Goal: Task Accomplishment & Management: Complete application form

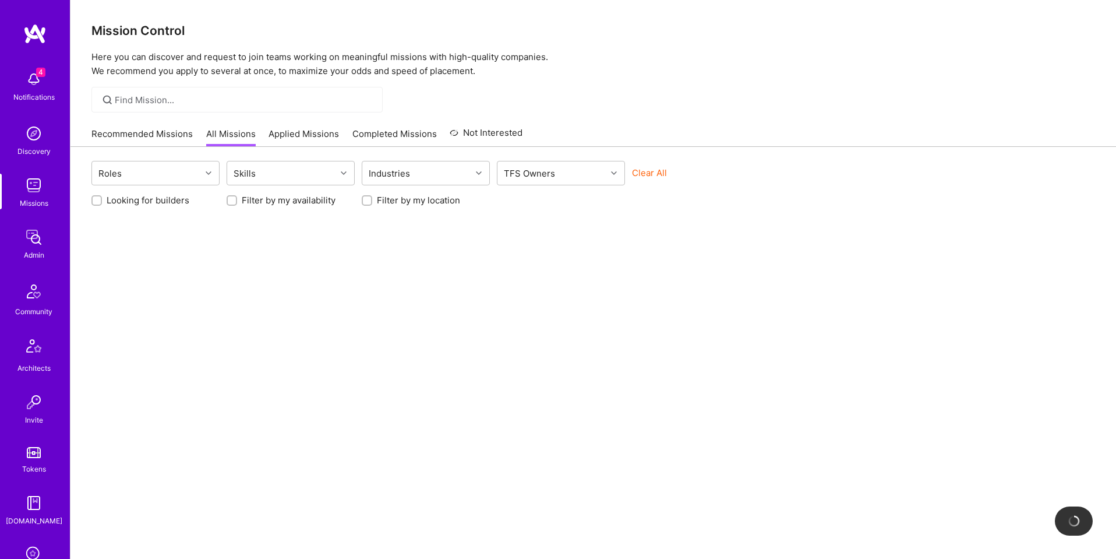
scroll to position [185, 0]
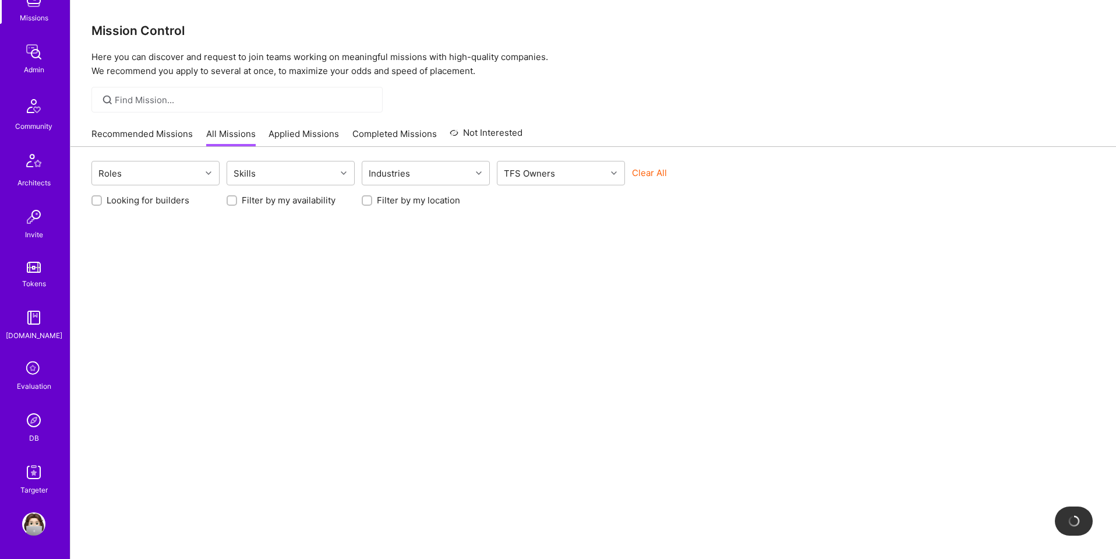
click at [30, 416] on img at bounding box center [33, 419] width 23 height 23
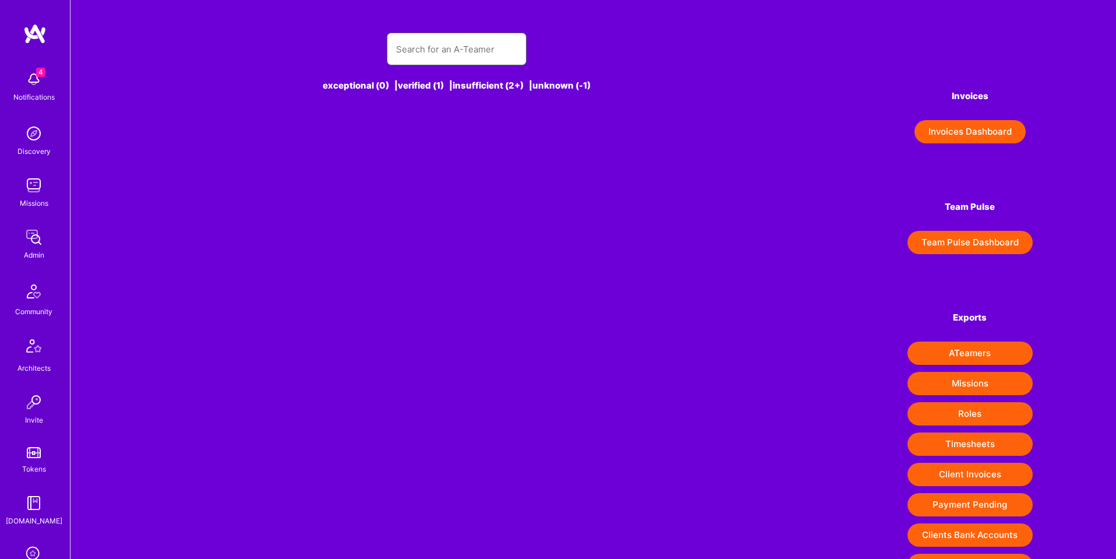
click at [471, 52] on input "text" at bounding box center [456, 49] width 121 height 30
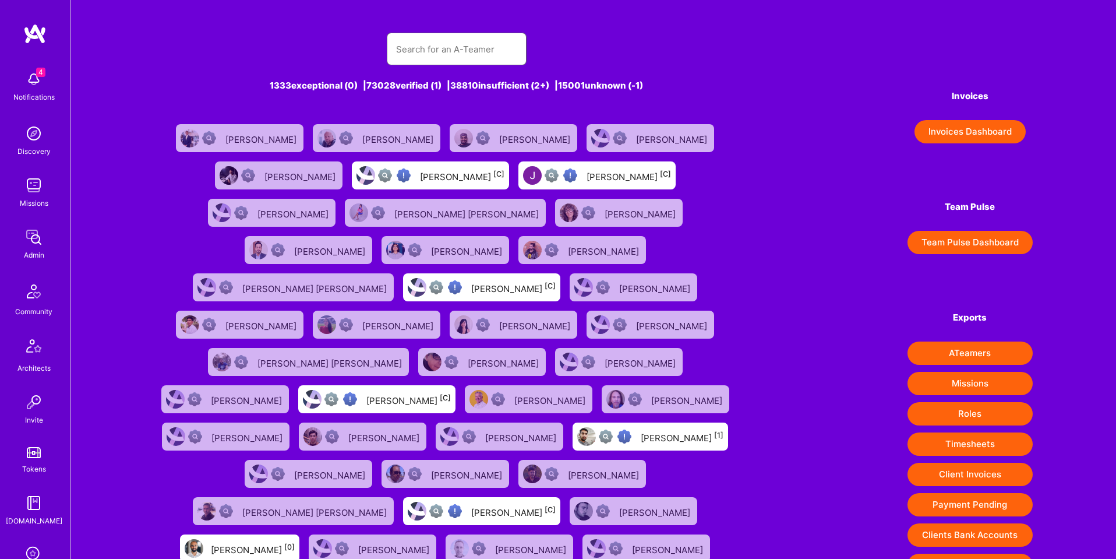
paste input "krishazagura@gmail.com"
type input "krishazagura@gmail.com"
paste input "krishazagura@gmail.com"
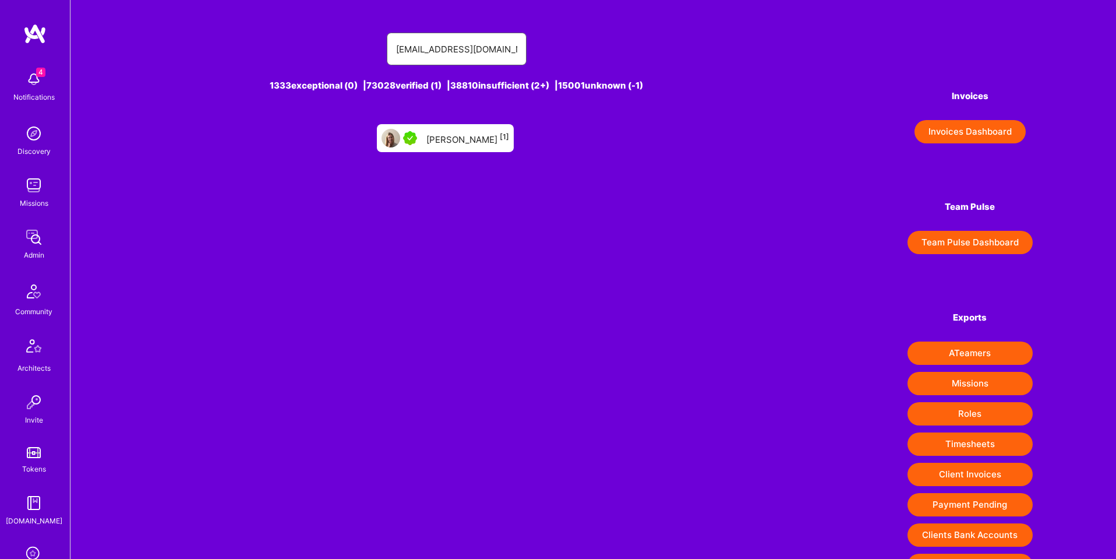
type input "krishazagura@gmail.com"
click at [472, 135] on div "Krisha Zagura [1]" at bounding box center [467, 137] width 83 height 15
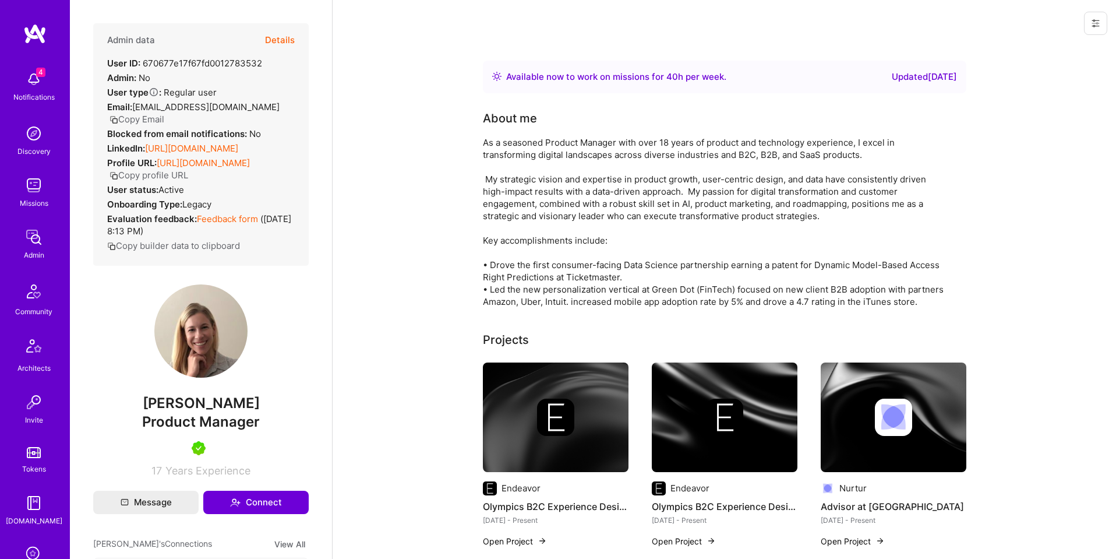
click at [288, 38] on button "Details" at bounding box center [280, 40] width 30 height 34
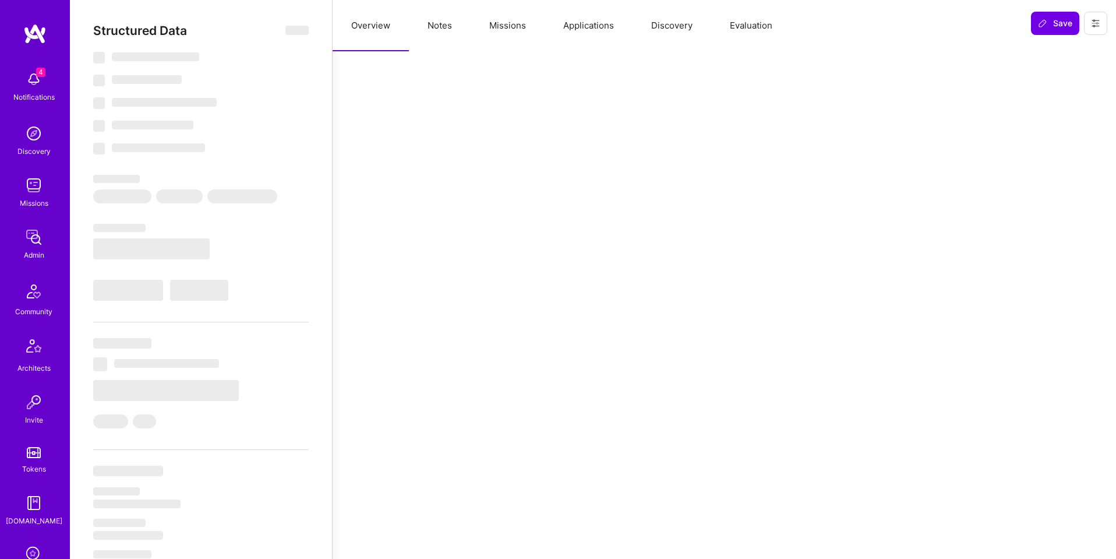
drag, startPoint x: 525, startPoint y: 40, endPoint x: 525, endPoint y: 32, distance: 8.2
click at [526, 36] on button "Missions" at bounding box center [508, 25] width 74 height 51
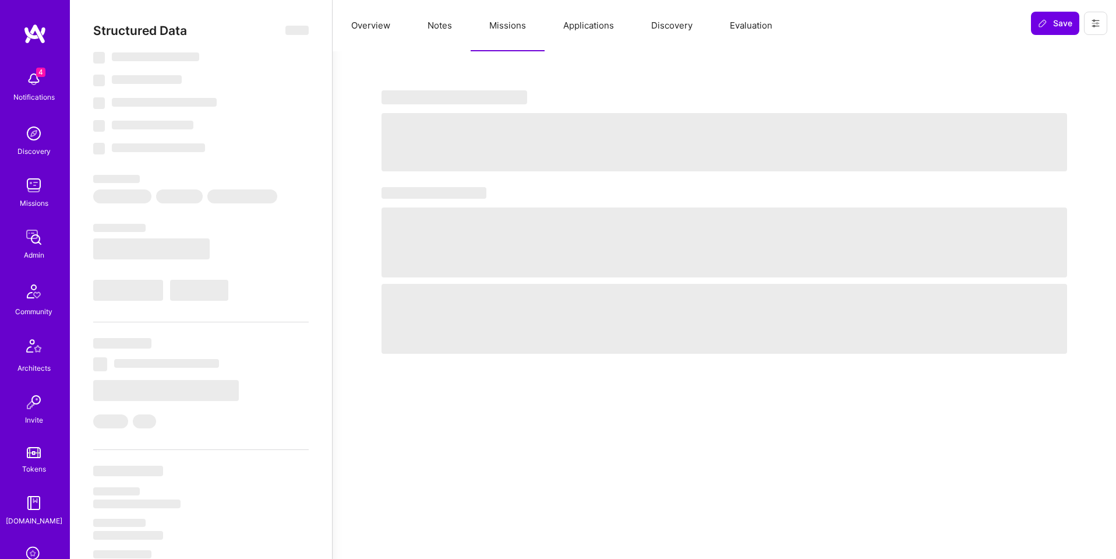
select select "Right Now"
select select "5"
select select "7"
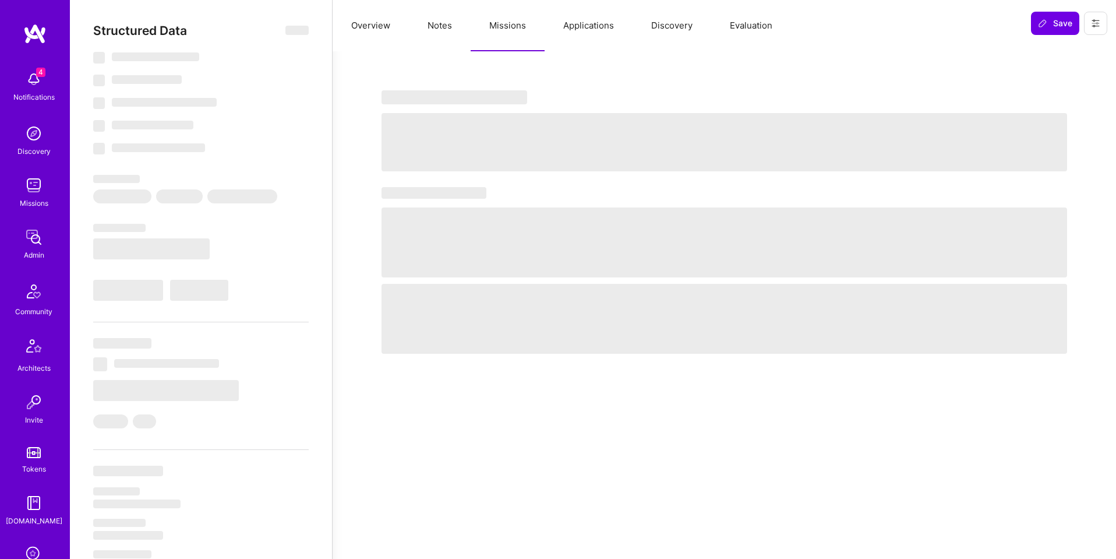
select select "US"
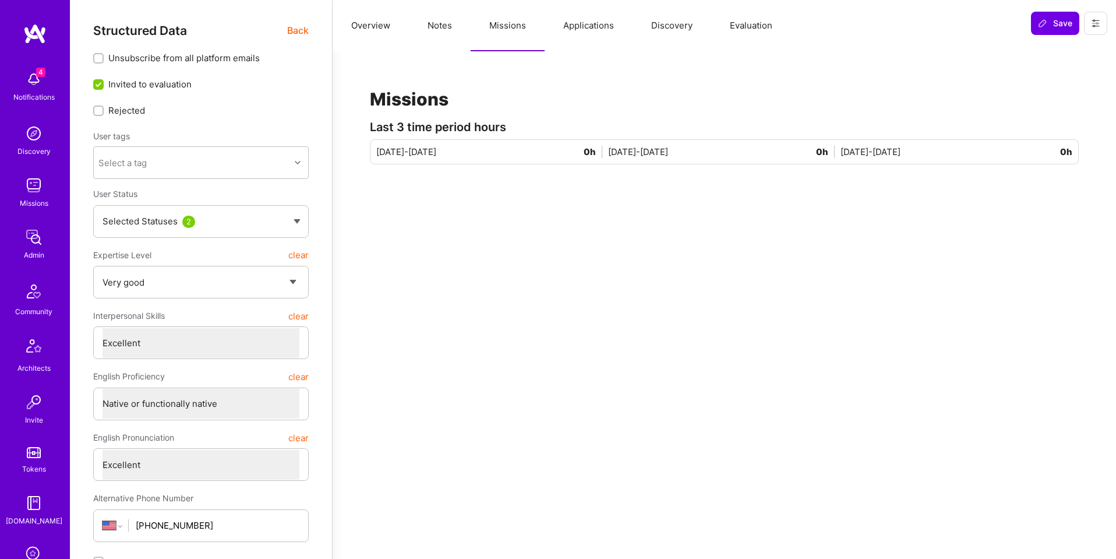
click at [589, 23] on button "Applications" at bounding box center [589, 25] width 88 height 51
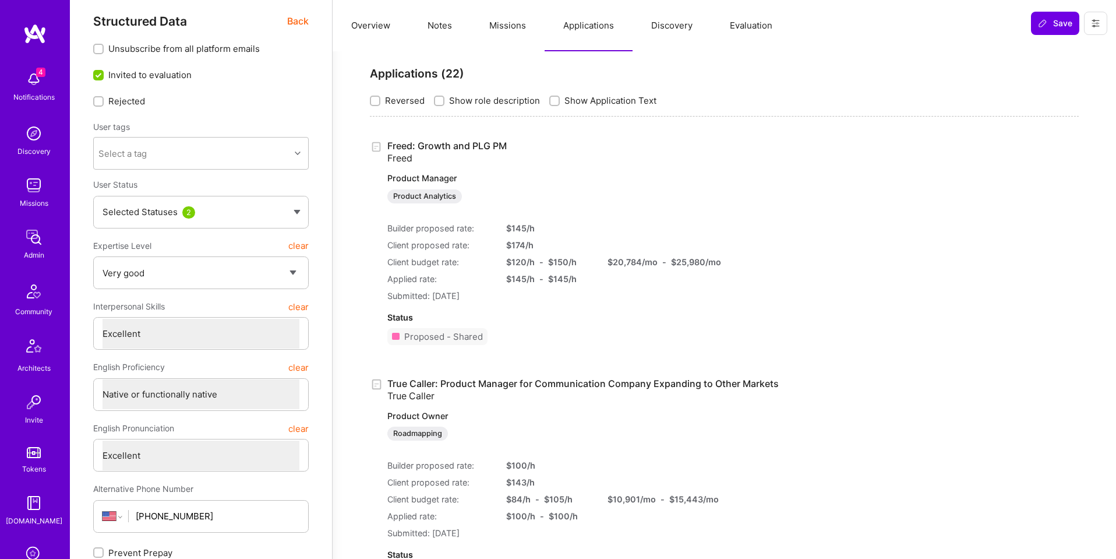
scroll to position [9, 0]
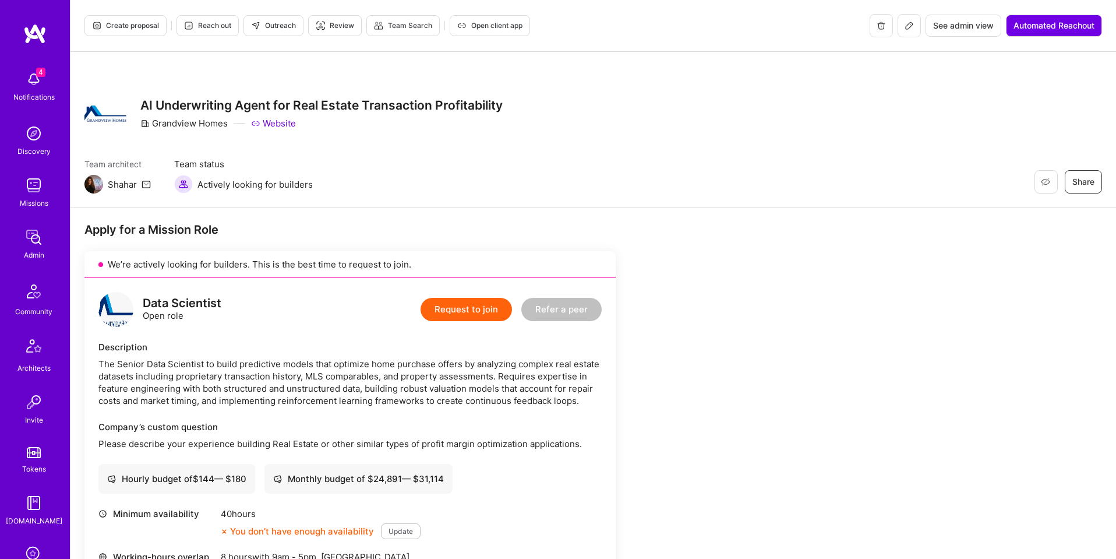
scroll to position [185, 0]
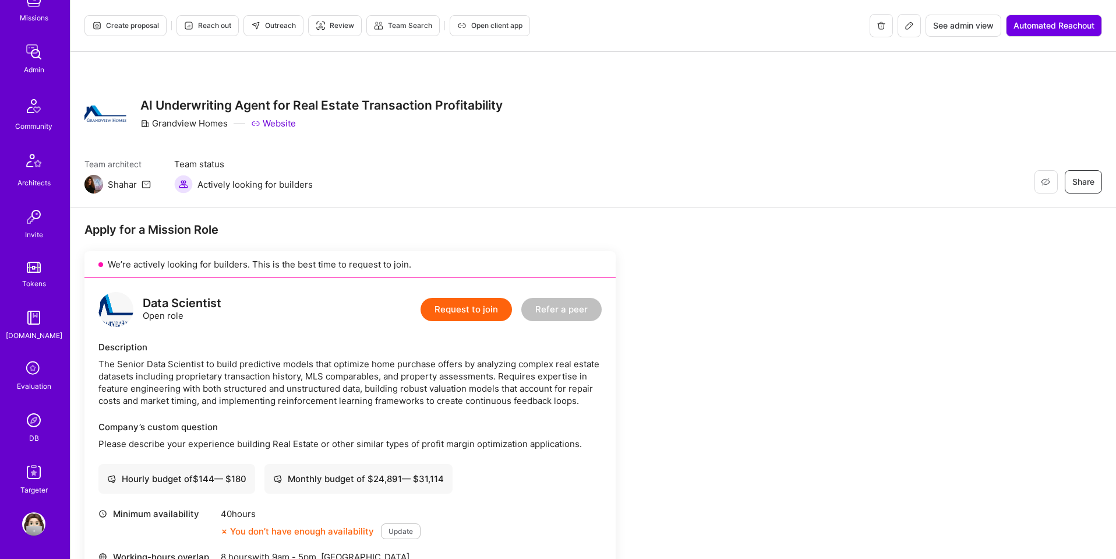
click at [36, 418] on img at bounding box center [33, 419] width 23 height 23
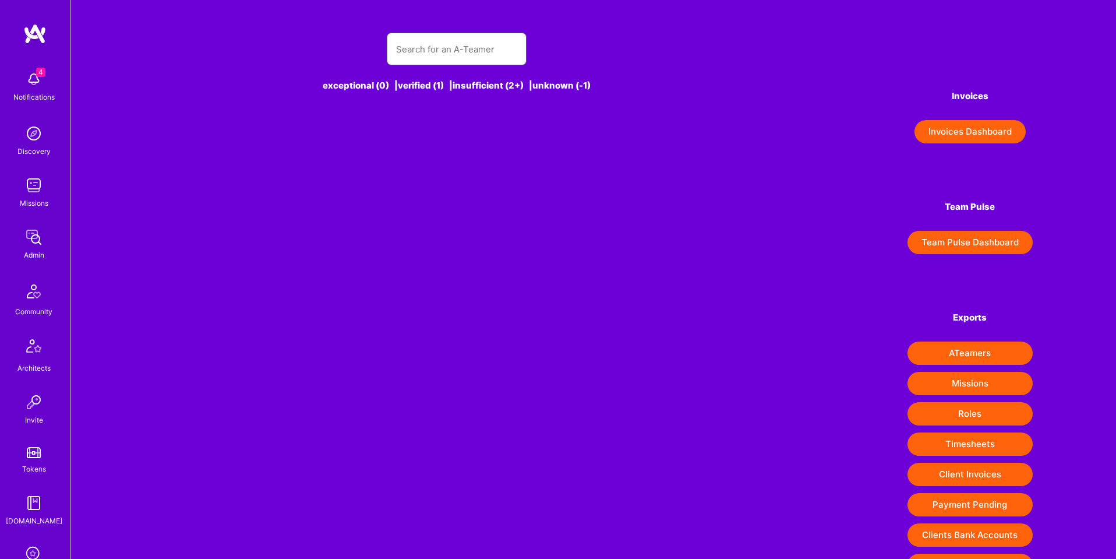
scroll to position [6, 0]
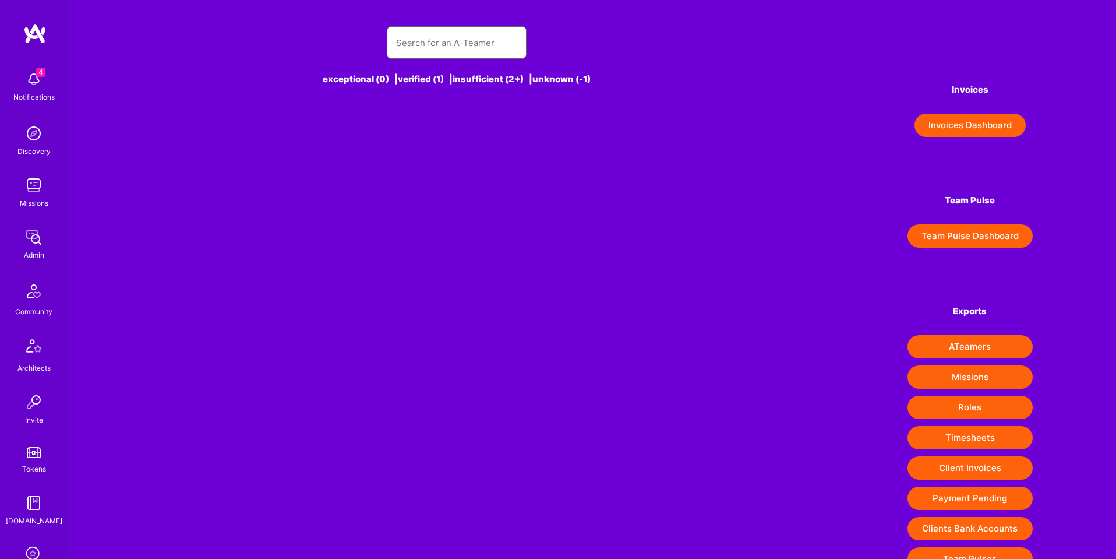
click at [476, 40] on input "text" at bounding box center [456, 43] width 121 height 30
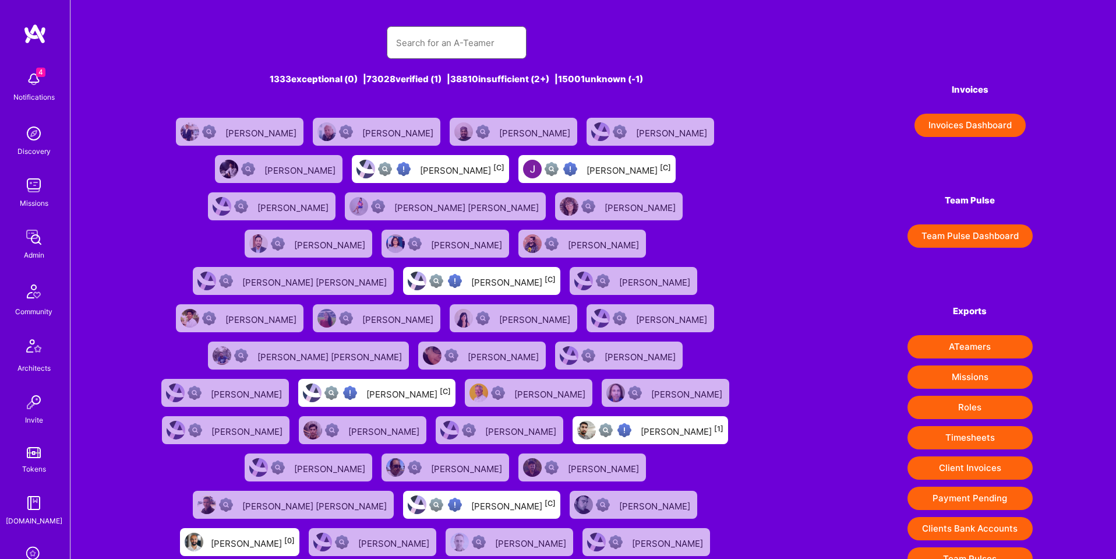
paste input "krishazagura@gmail.com"
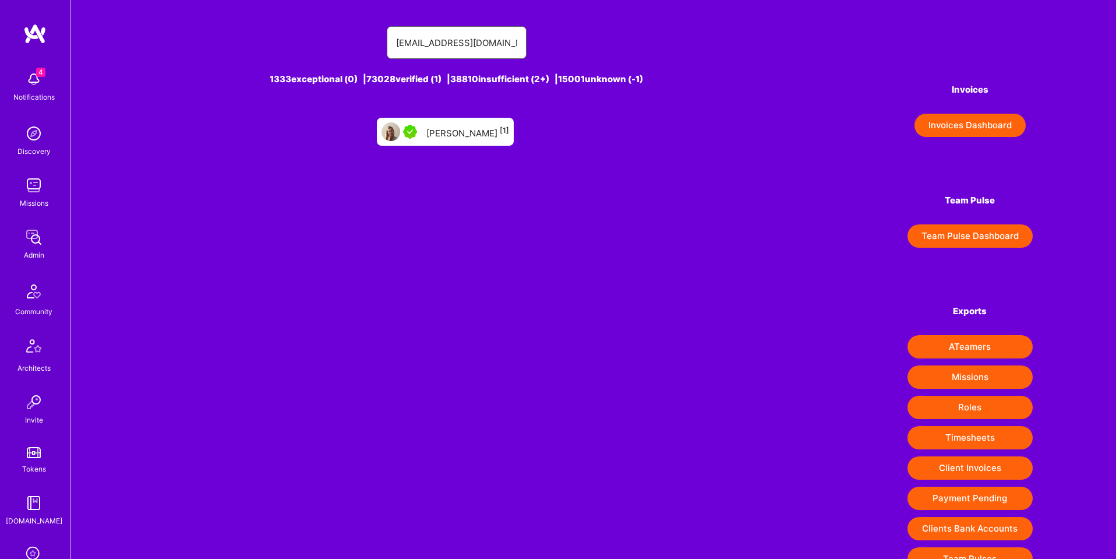
type input "krishazagura@gmail.com"
click at [467, 132] on div "Krisha Zagura [1]" at bounding box center [467, 131] width 83 height 15
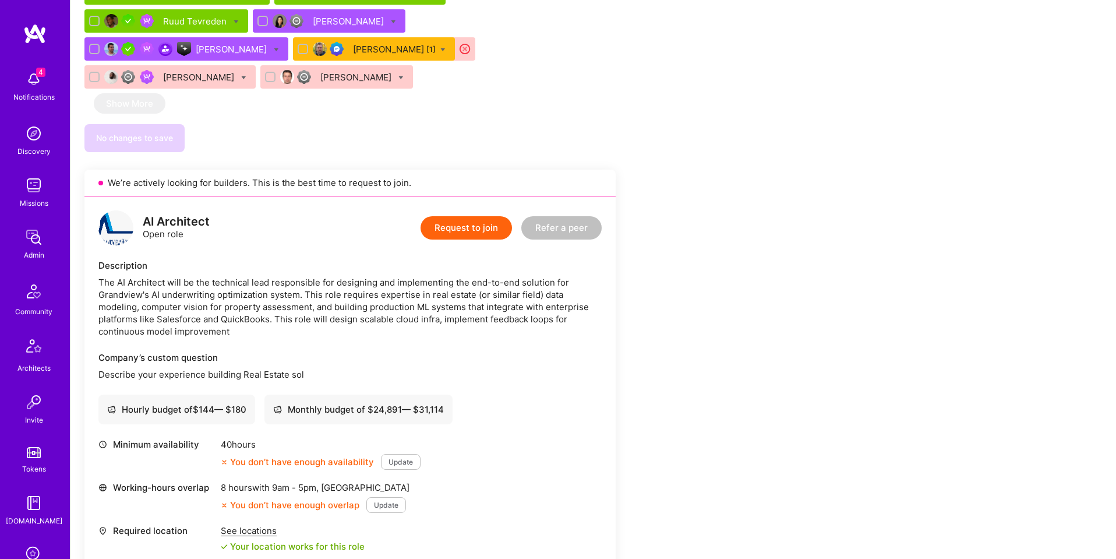
scroll to position [844, 0]
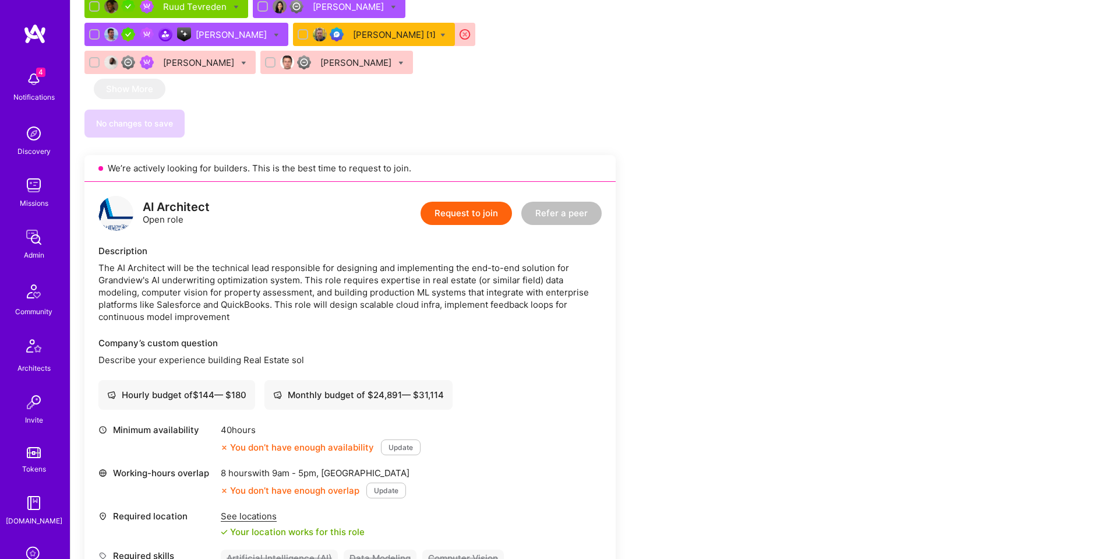
click at [446, 202] on button "Request to join" at bounding box center [466, 213] width 91 height 23
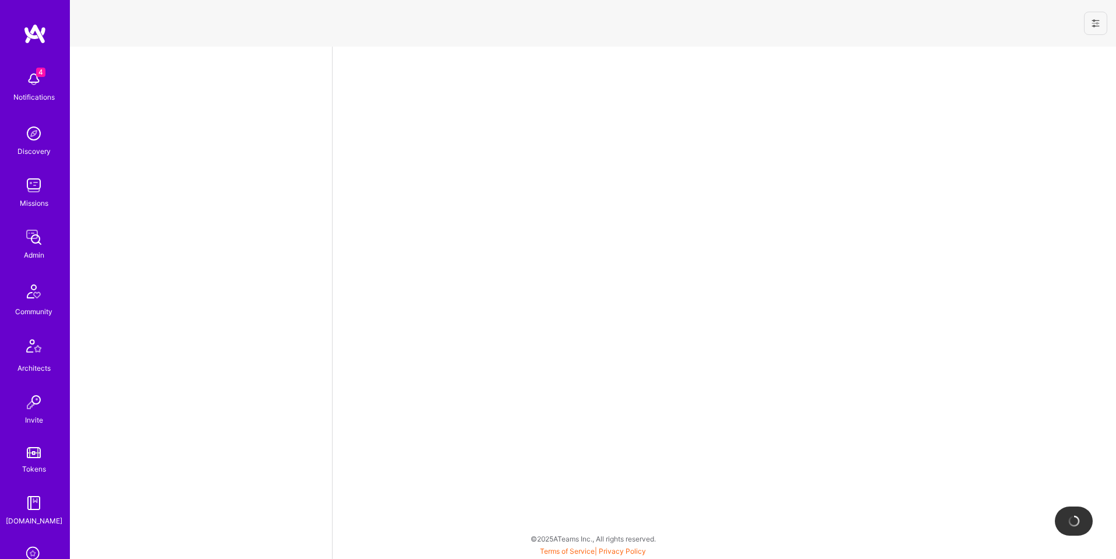
select select "US"
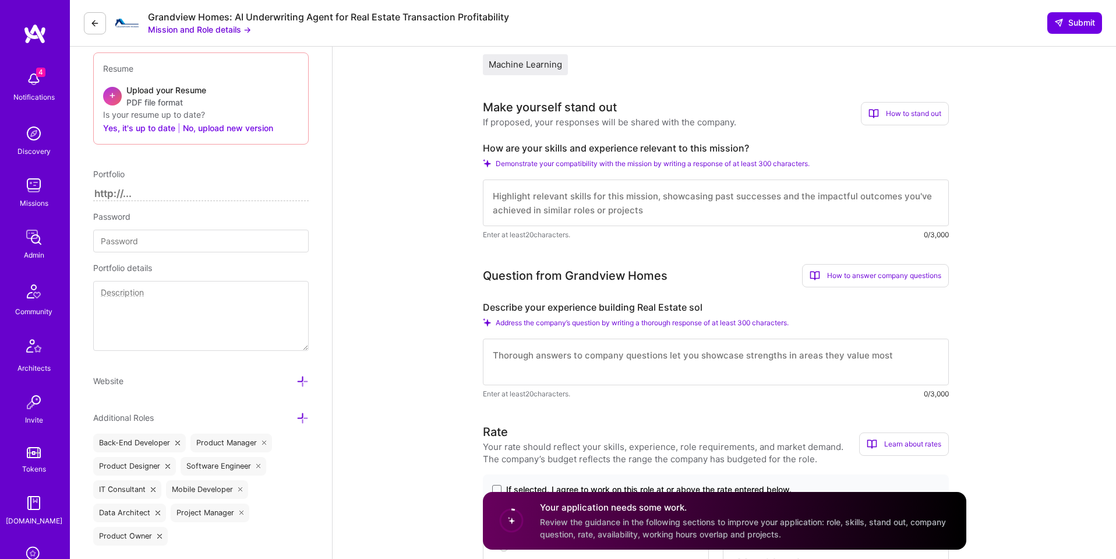
scroll to position [185, 0]
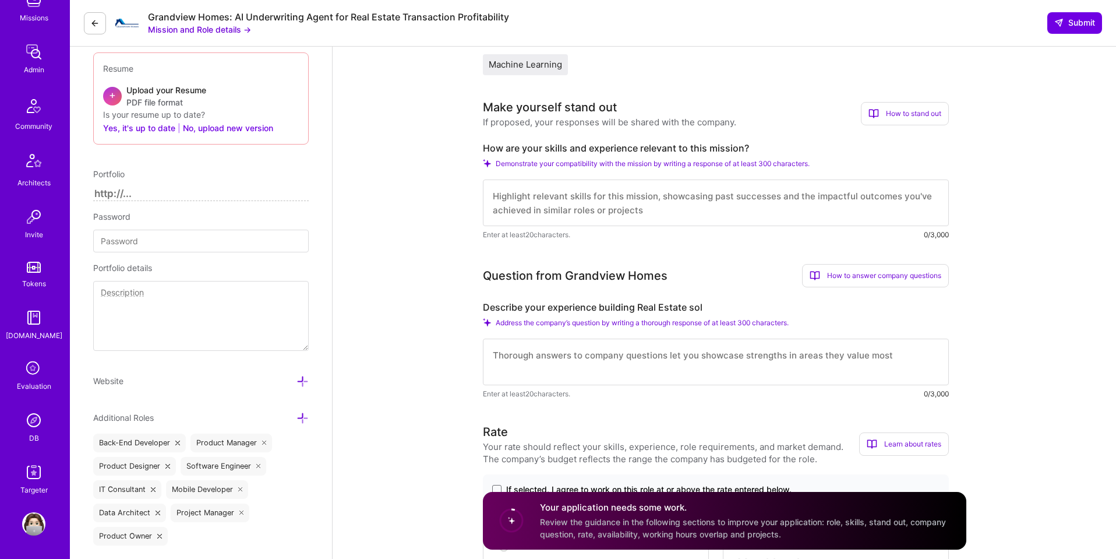
click at [27, 417] on img at bounding box center [33, 419] width 23 height 23
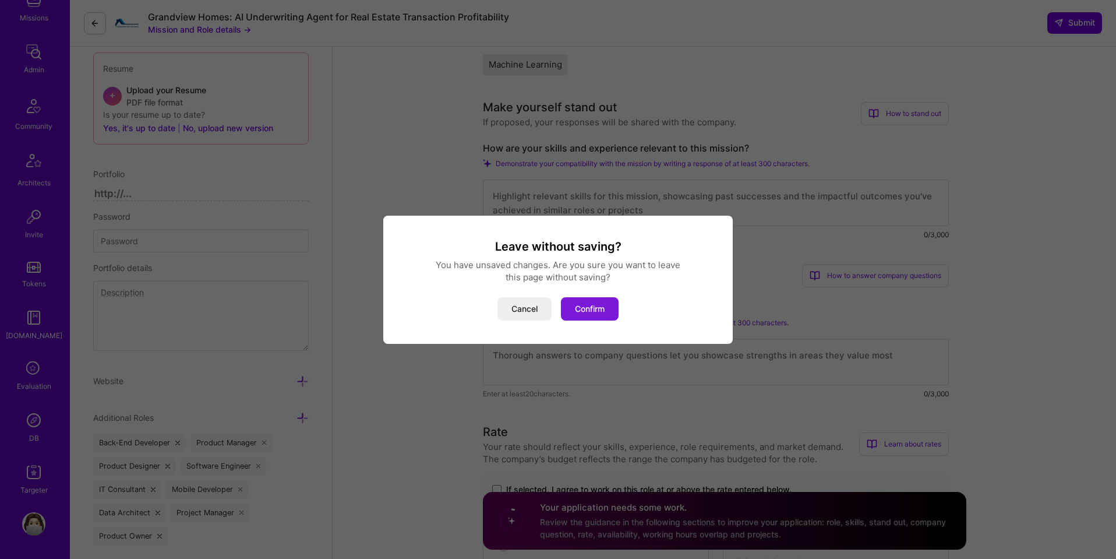
click at [593, 306] on button "Confirm" at bounding box center [590, 308] width 58 height 23
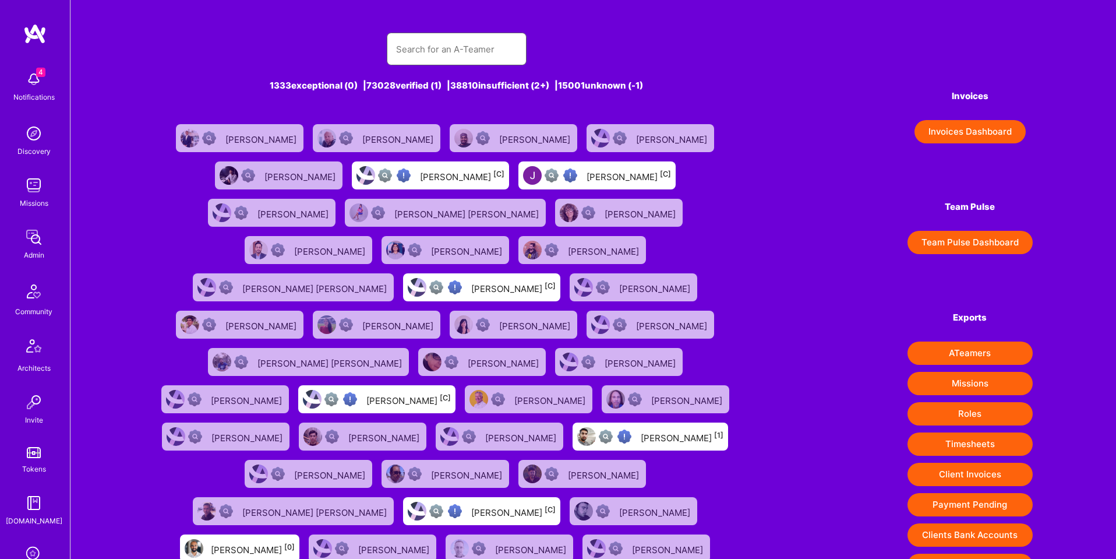
click at [427, 50] on input "text" at bounding box center [456, 49] width 121 height 30
paste input "https://platform.a.team/toddverstraten"
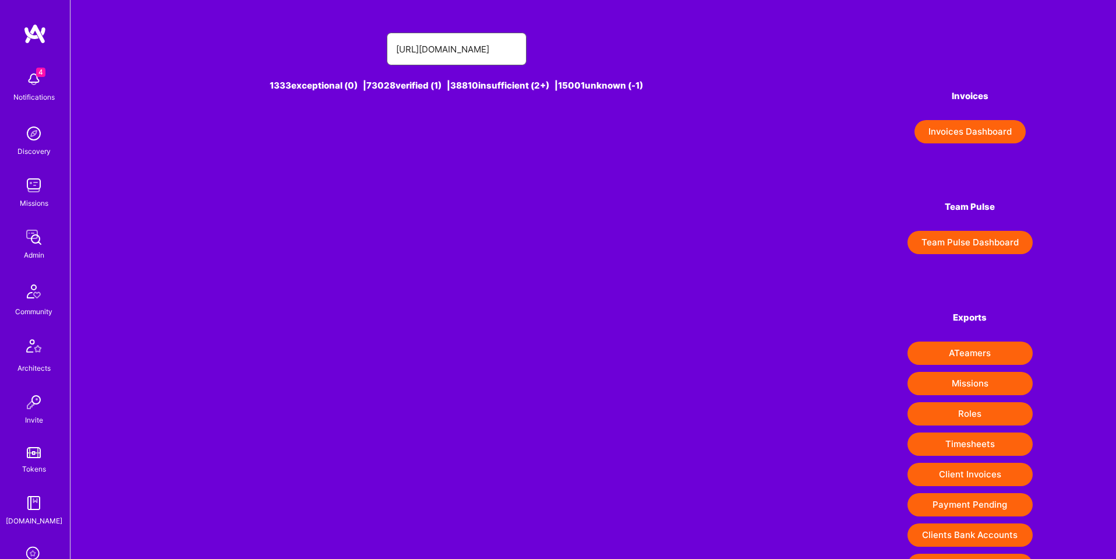
type input "https://platform.a.team/toddverstraten"
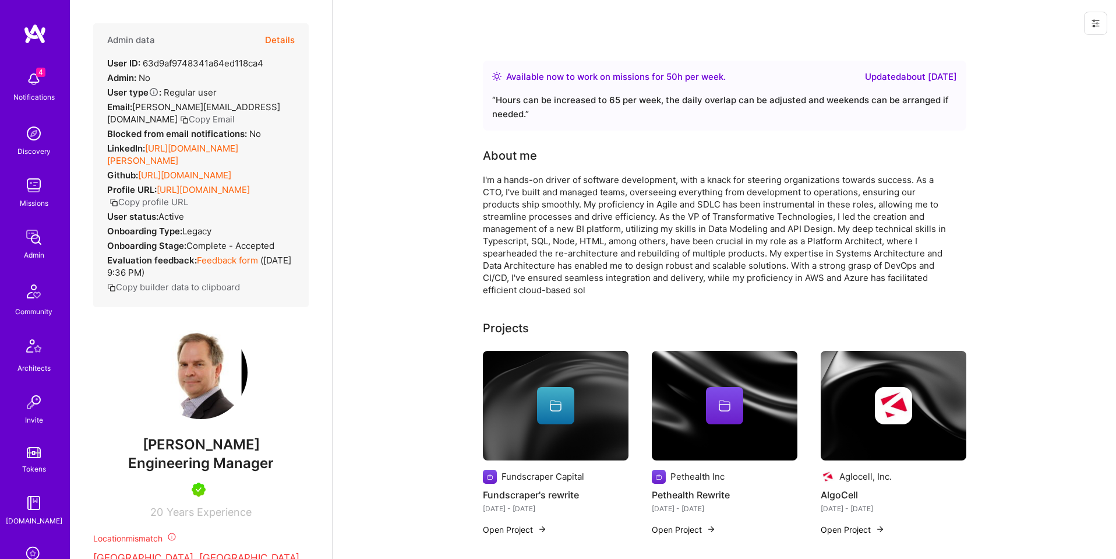
click at [278, 42] on button "Details" at bounding box center [280, 40] width 30 height 34
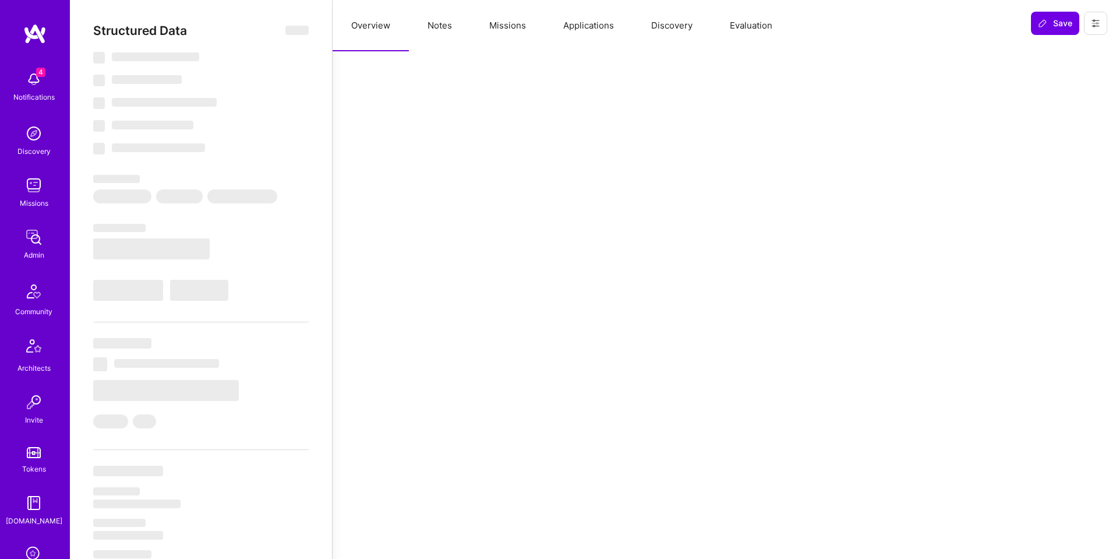
select select "Right Now"
select select "5"
select select "7"
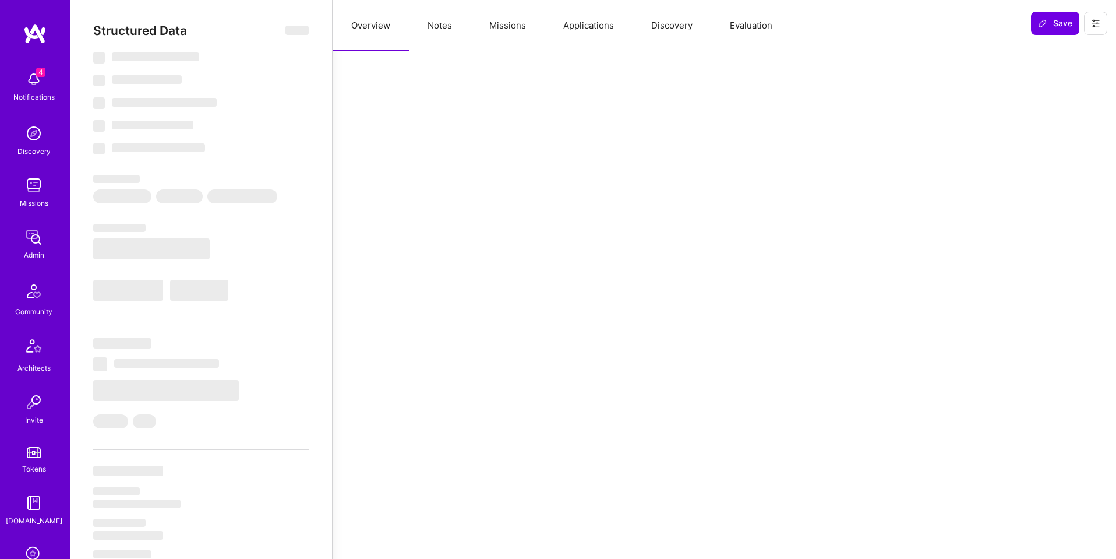
select select "CA"
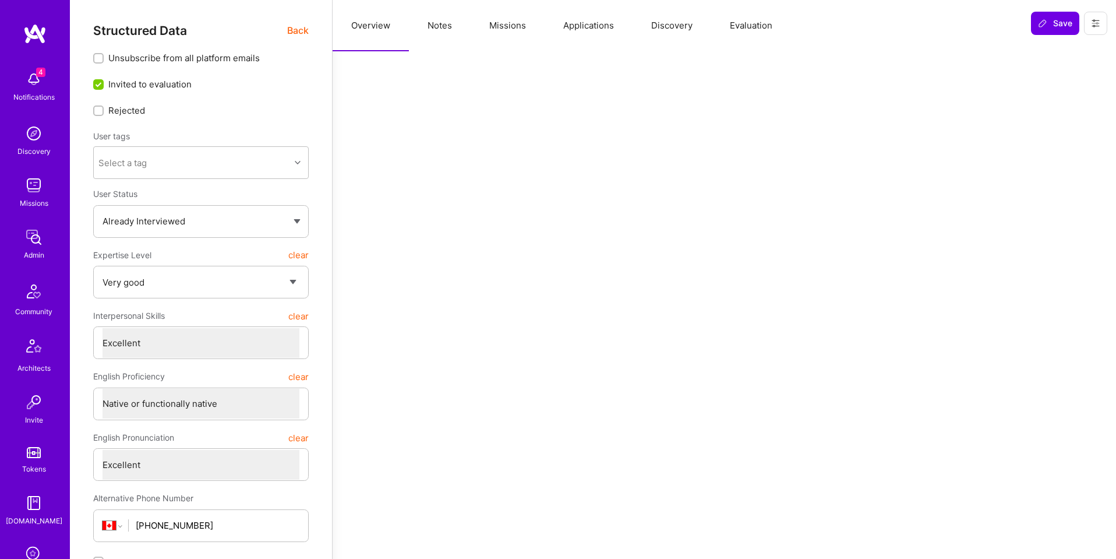
click at [515, 27] on button "Missions" at bounding box center [508, 25] width 74 height 51
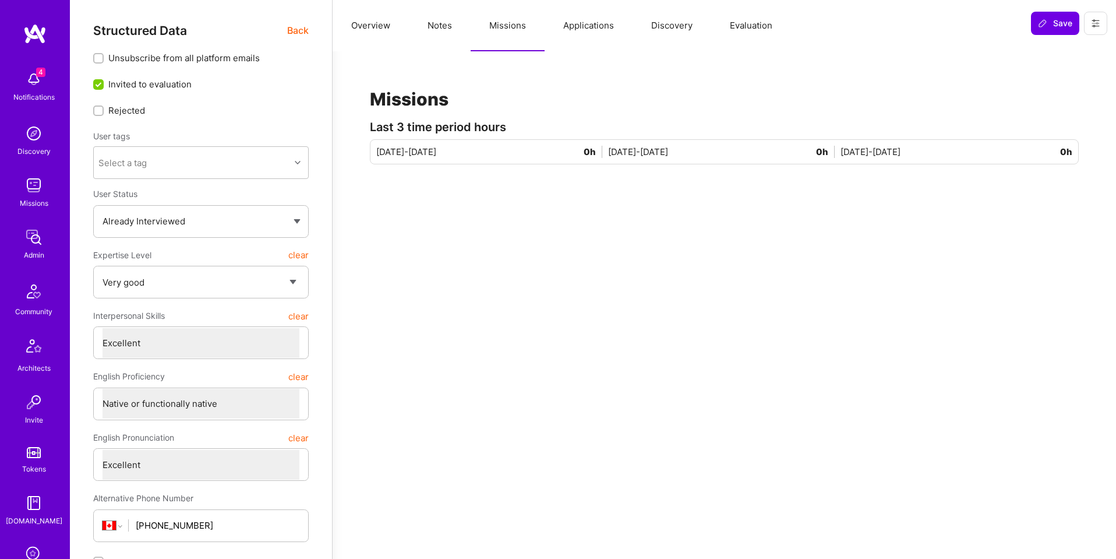
click at [586, 25] on button "Applications" at bounding box center [589, 25] width 88 height 51
